Goal: Task Accomplishment & Management: Manage account settings

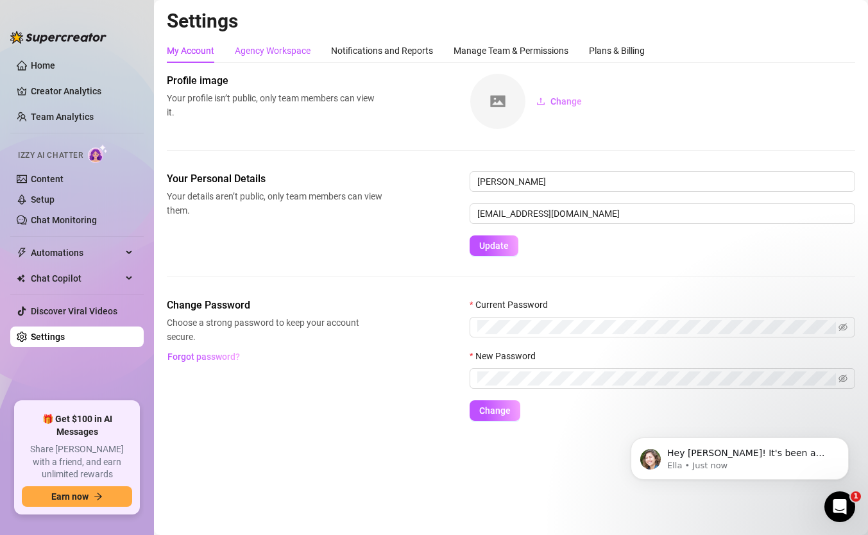
click at [280, 51] on div "Agency Workspace" at bounding box center [273, 51] width 76 height 14
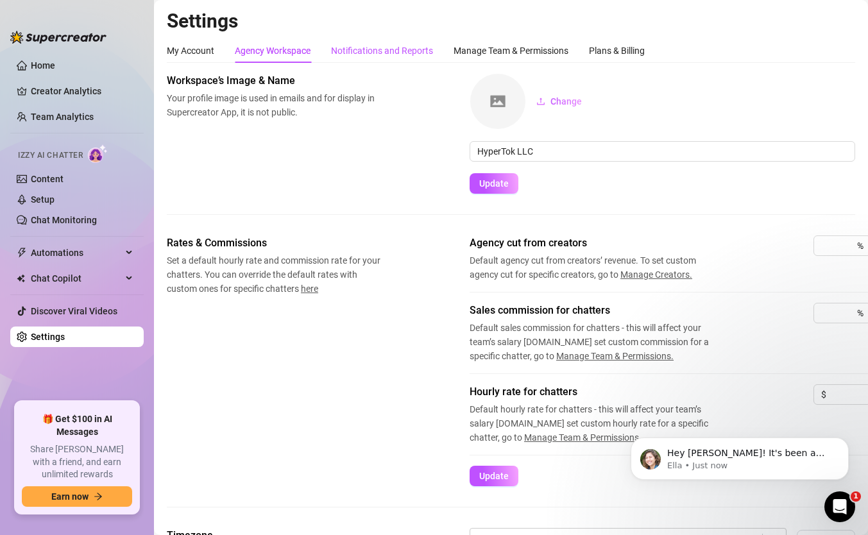
click at [344, 53] on div "Notifications and Reports" at bounding box center [382, 51] width 102 height 14
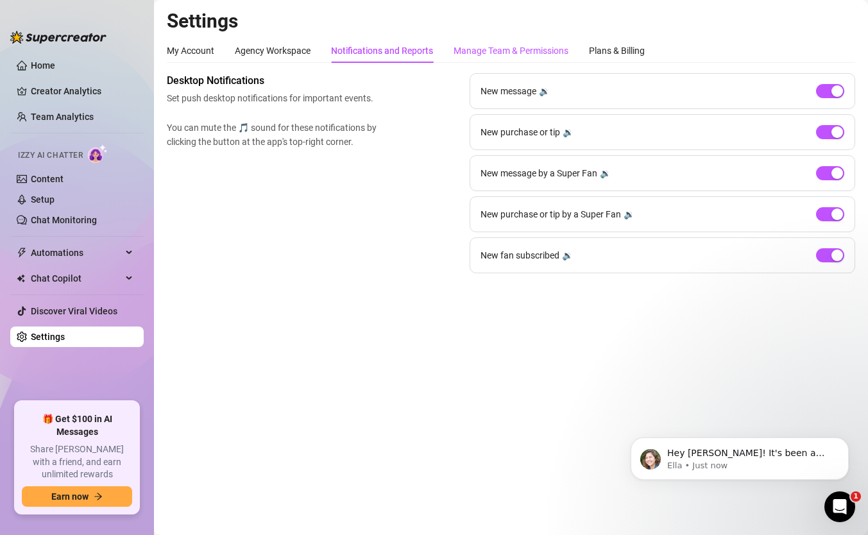
click at [478, 50] on div "Manage Team & Permissions" at bounding box center [510, 51] width 115 height 14
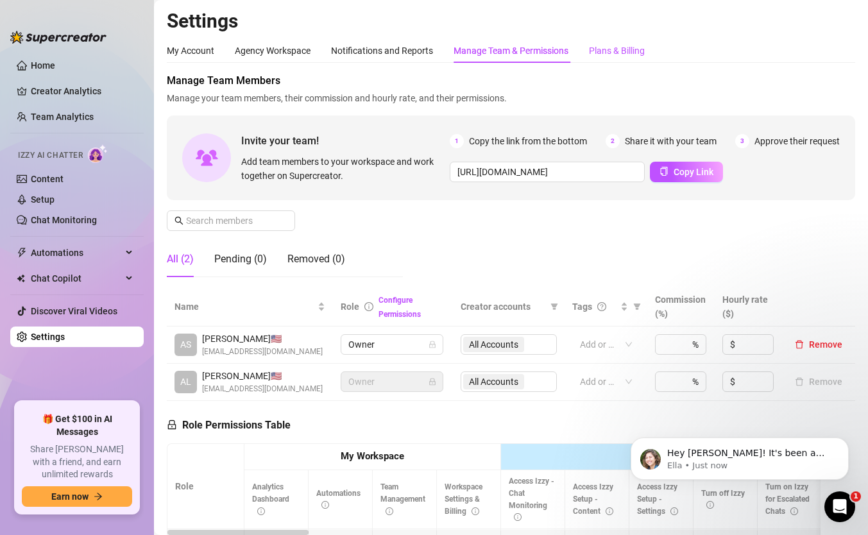
click at [600, 53] on div "Plans & Billing" at bounding box center [617, 51] width 56 height 14
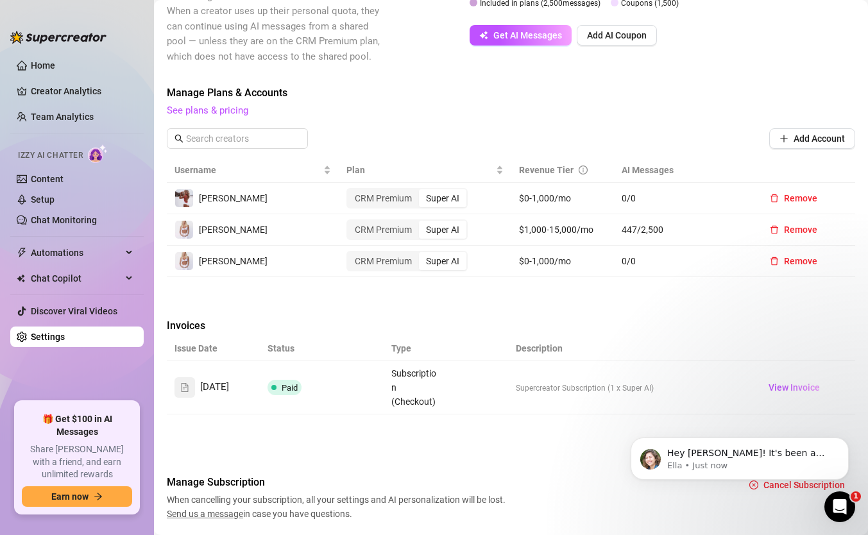
scroll to position [372, 0]
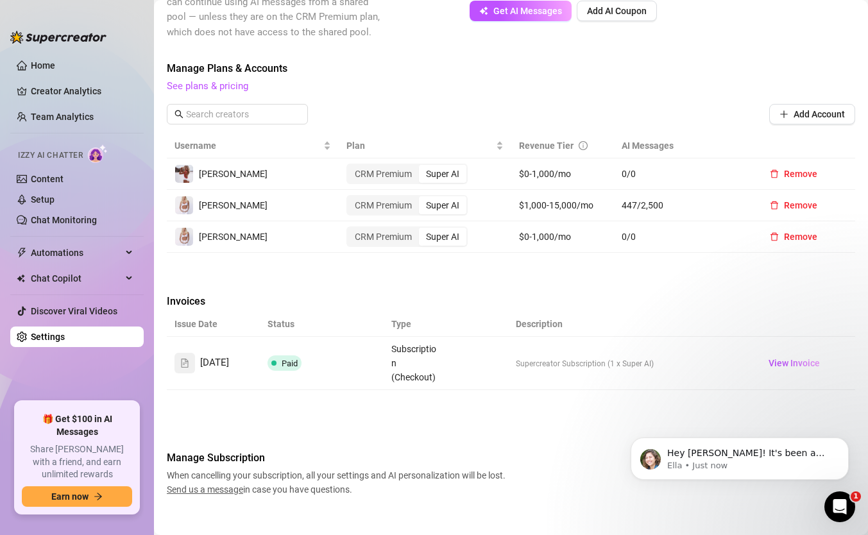
click at [205, 232] on span "[PERSON_NAME]" at bounding box center [233, 237] width 69 height 10
click at [781, 226] on button "Remove" at bounding box center [793, 236] width 68 height 21
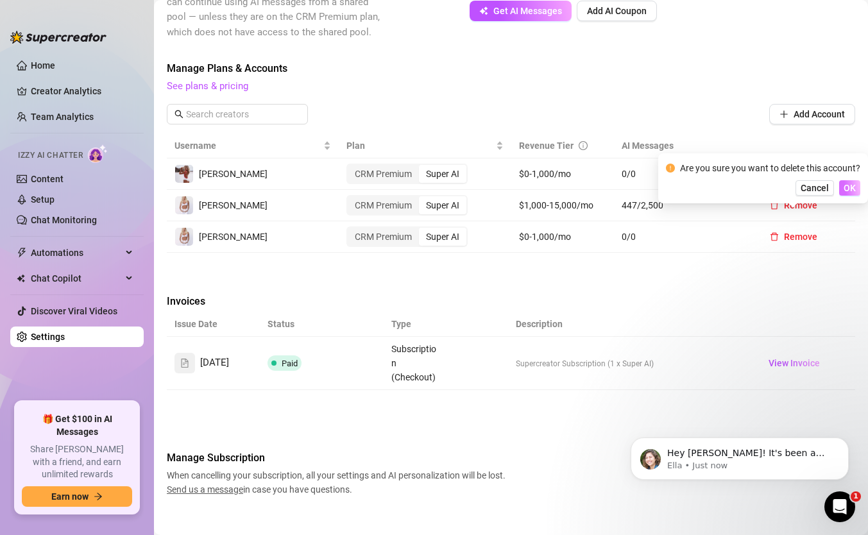
click at [846, 189] on span "OK" at bounding box center [849, 188] width 12 height 10
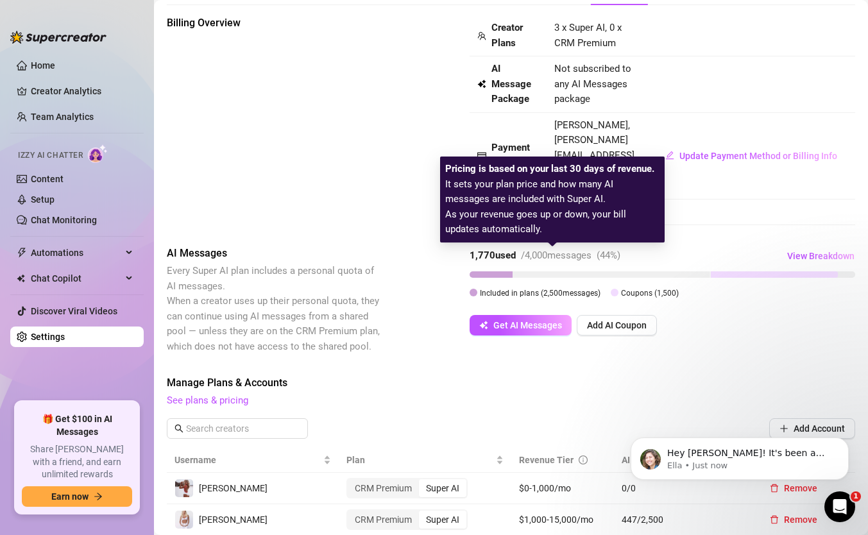
scroll to position [0, 0]
